Goal: Download file/media

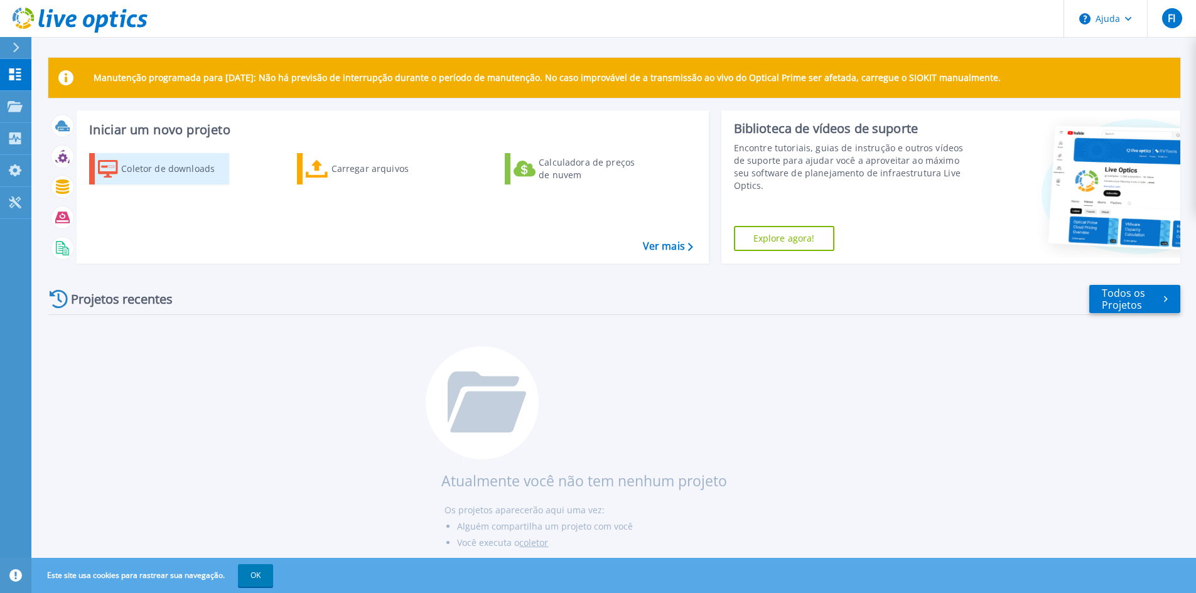
click at [160, 168] on font "Coletor de downloads" at bounding box center [168, 169] width 94 height 12
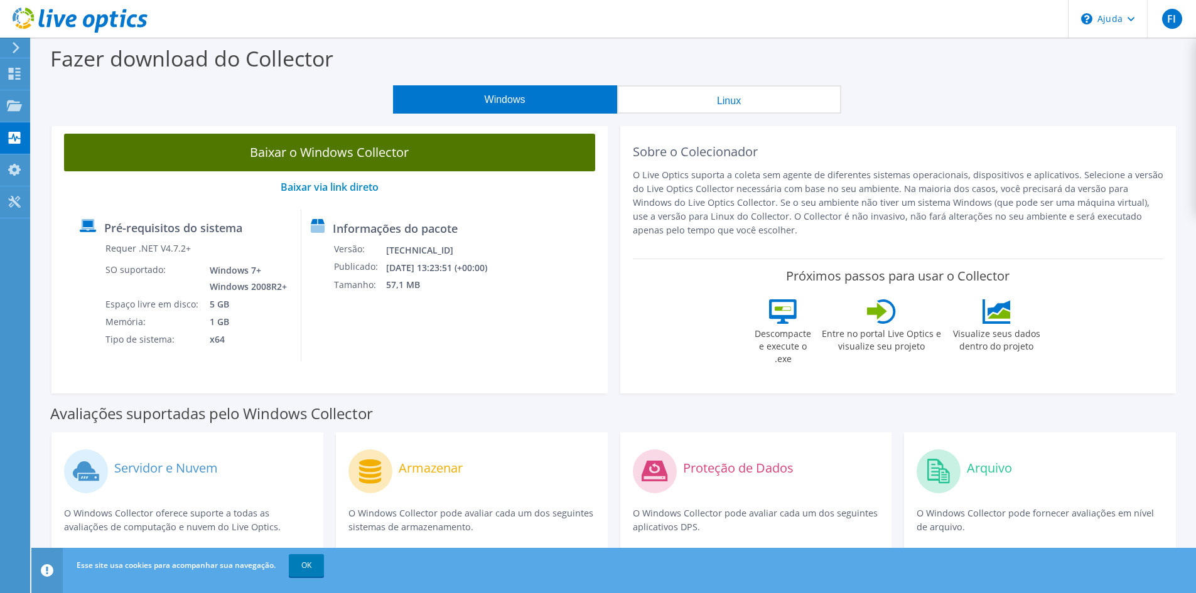
click at [378, 153] on font "Baixar o Windows Collector" at bounding box center [329, 152] width 159 height 17
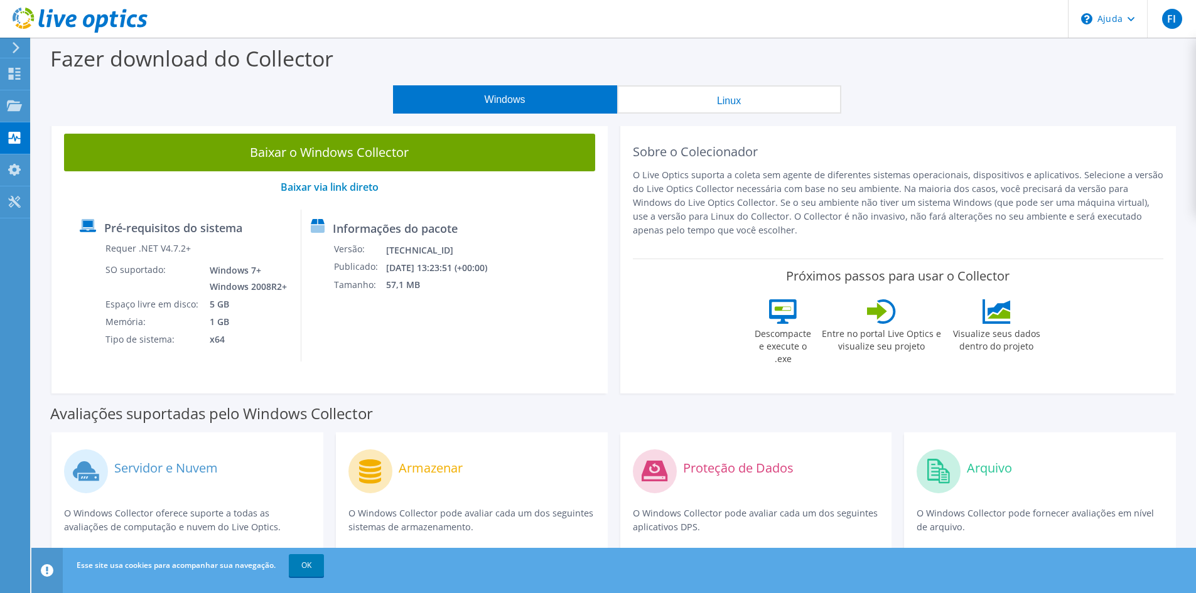
click at [230, 326] on td "1 GB" at bounding box center [244, 322] width 89 height 18
click at [311, 567] on font "OK" at bounding box center [306, 565] width 10 height 11
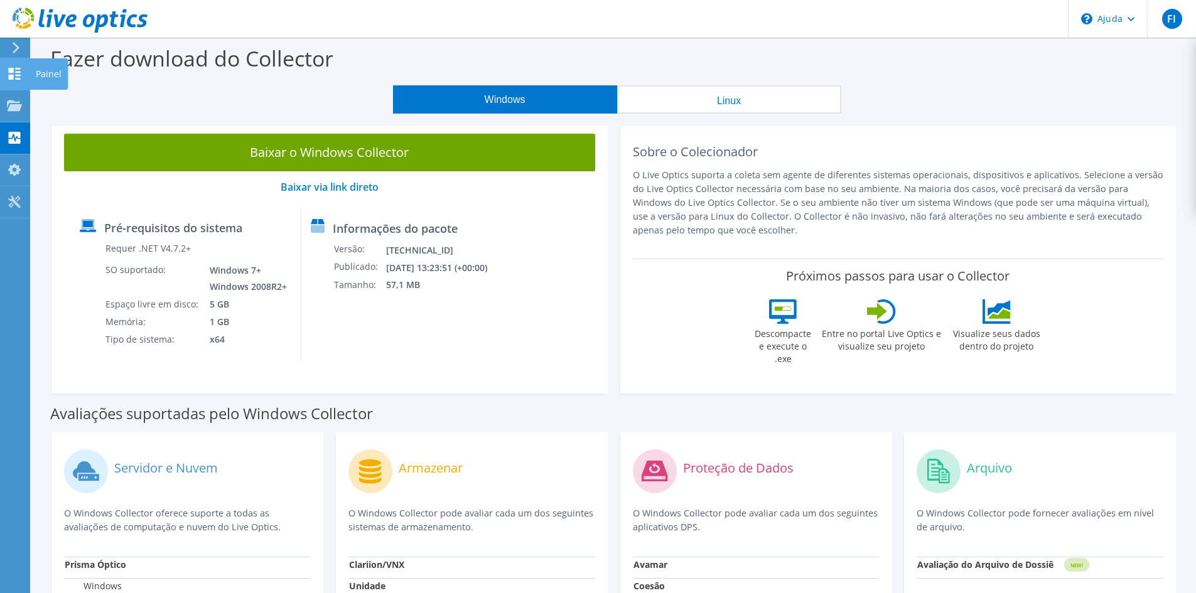
click at [9, 75] on use at bounding box center [15, 74] width 12 height 12
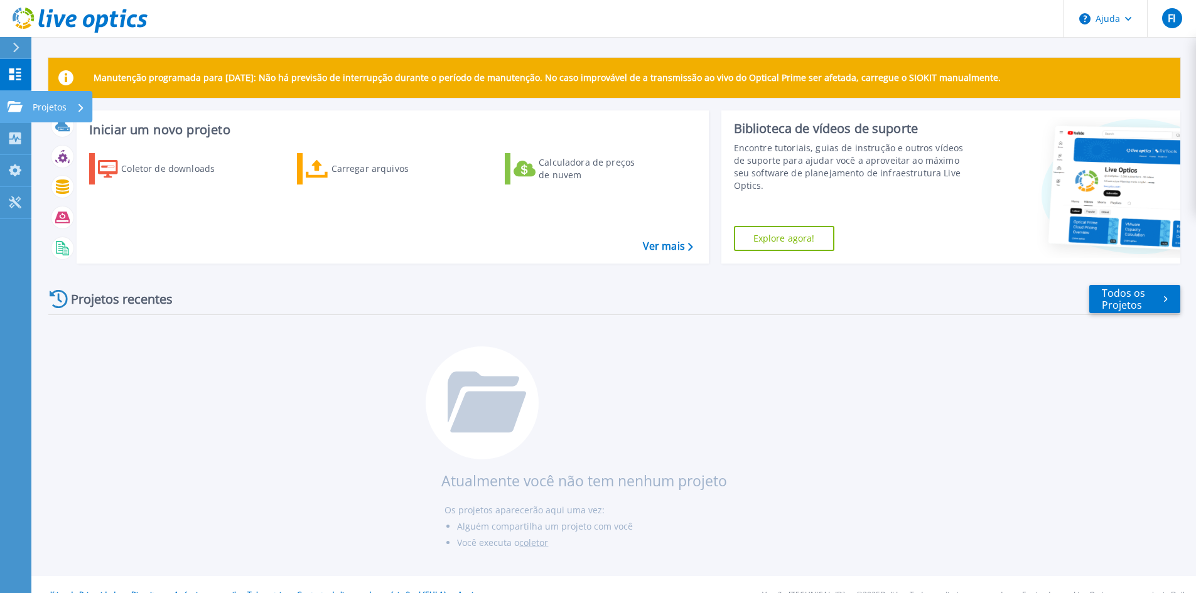
click at [72, 109] on div "Projetos" at bounding box center [59, 107] width 52 height 33
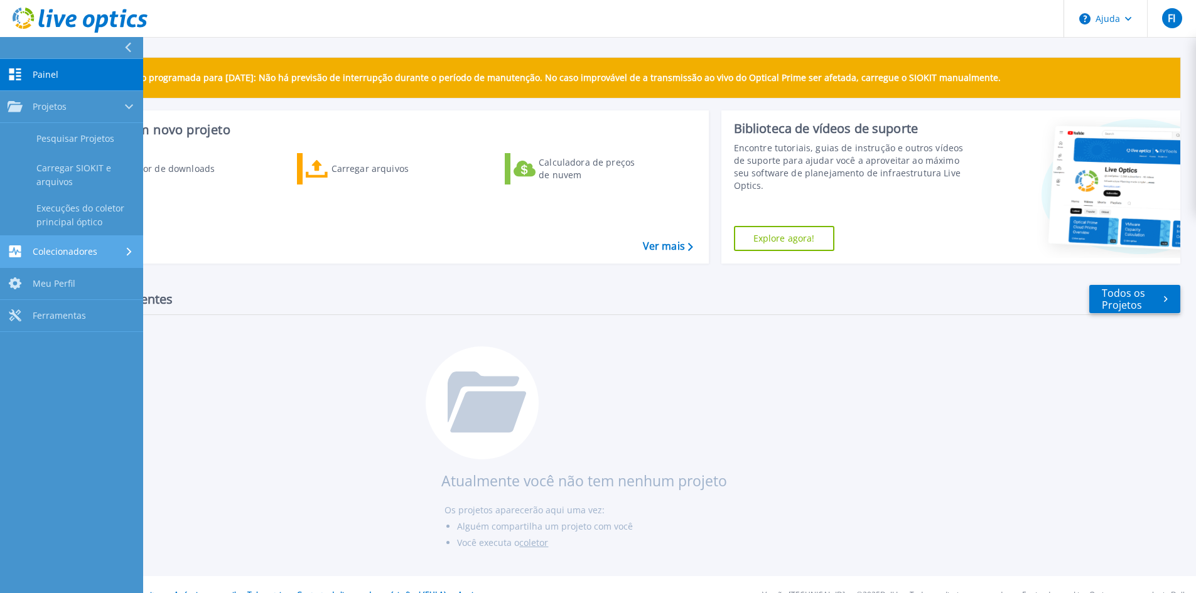
click at [99, 253] on div "Colecionadores" at bounding box center [72, 251] width 128 height 12
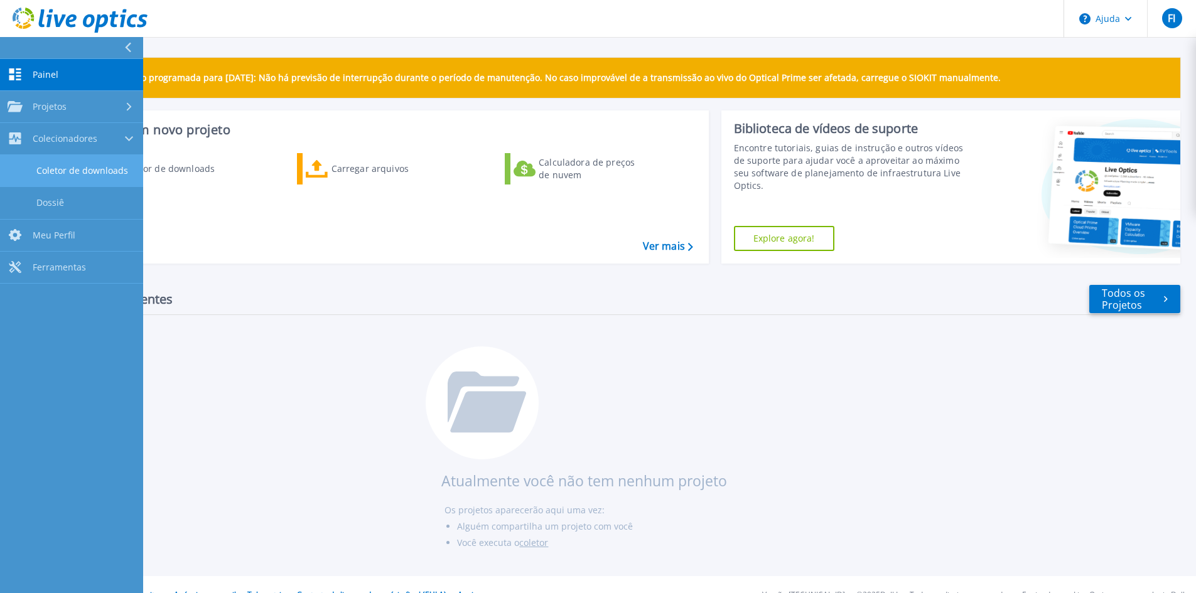
click at [91, 173] on font "Coletor de downloads" at bounding box center [82, 170] width 92 height 12
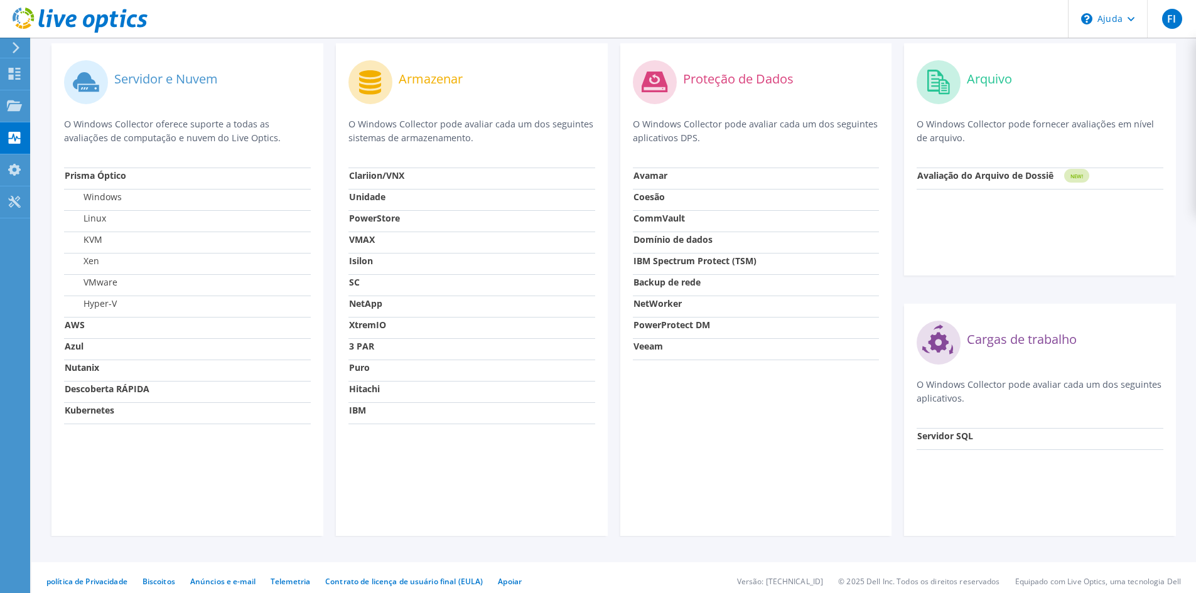
scroll to position [396, 0]
